Goal: Information Seeking & Learning: Find specific fact

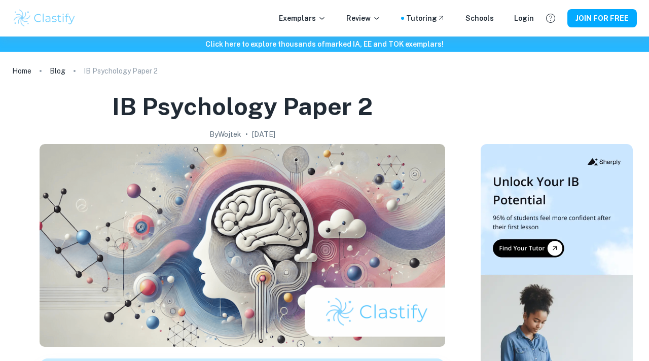
scroll to position [753, 0]
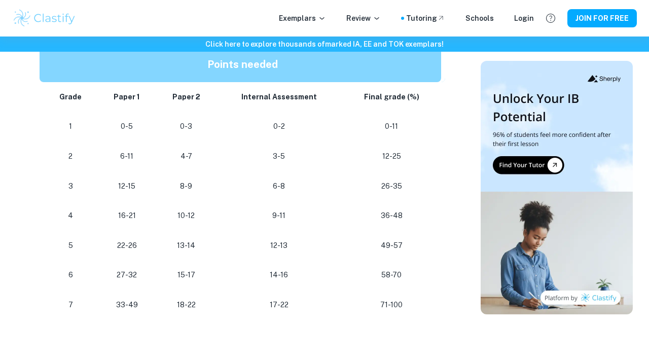
scroll to position [635, 0]
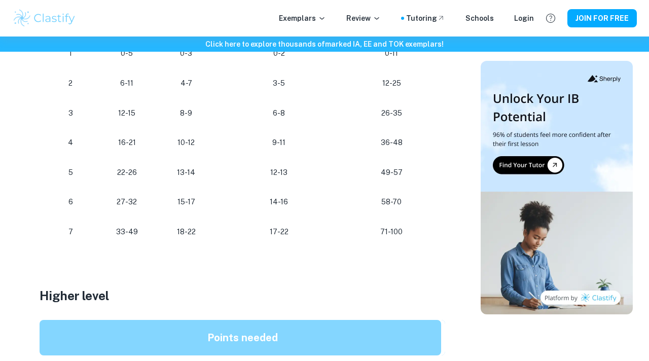
click at [195, 141] on p "10-12" at bounding box center [186, 143] width 44 height 14
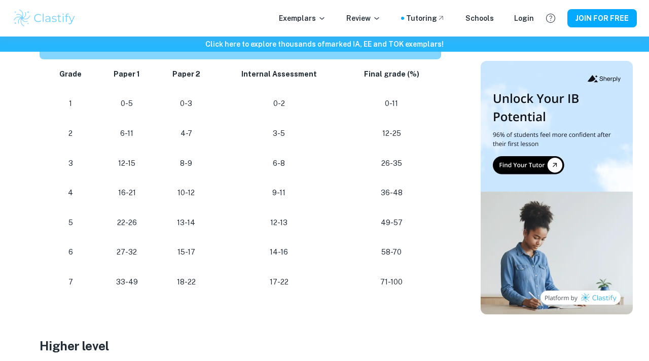
scroll to position [620, 0]
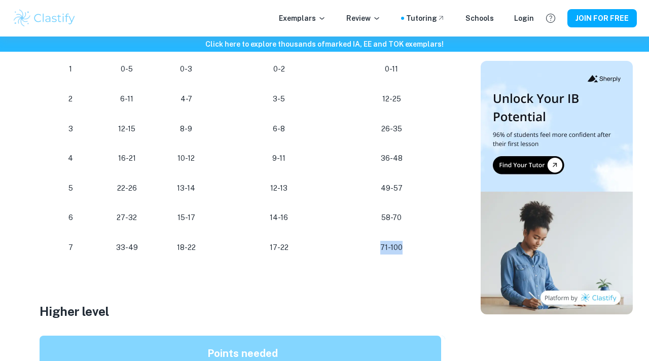
drag, startPoint x: 369, startPoint y: 249, endPoint x: 418, endPoint y: 250, distance: 48.6
click at [418, 250] on p "71-100" at bounding box center [391, 248] width 83 height 14
click at [169, 251] on p "18-22" at bounding box center [186, 248] width 44 height 14
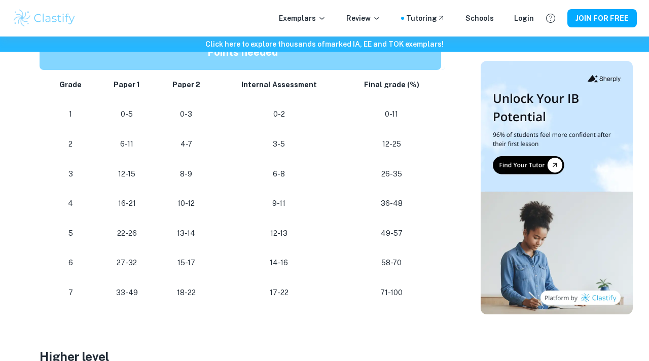
scroll to position [574, 0]
